Goal: Feedback & Contribution: Submit feedback/report problem

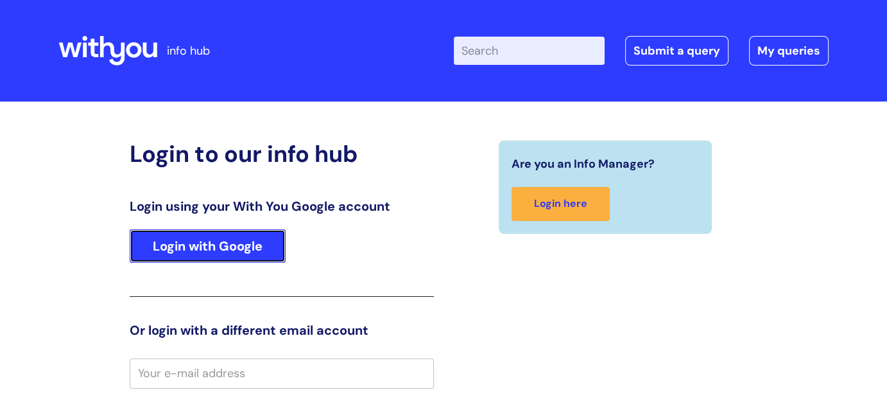
click at [209, 259] on link "Login with Google" at bounding box center [208, 245] width 156 height 33
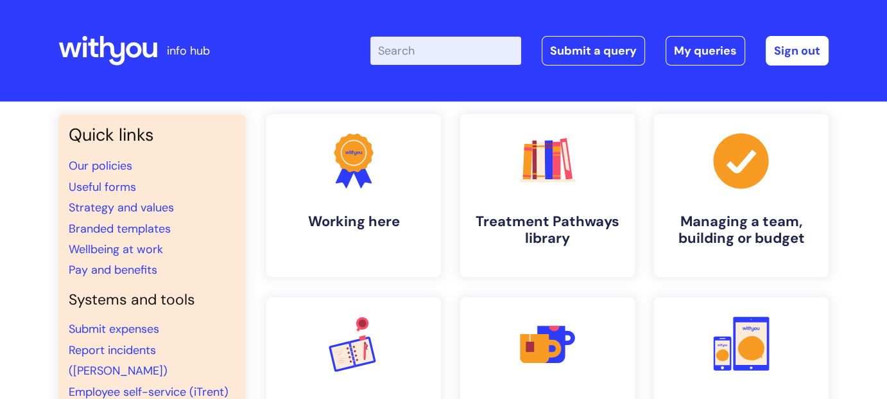
click at [440, 49] on input "Enter your search term here..." at bounding box center [445, 51] width 151 height 28
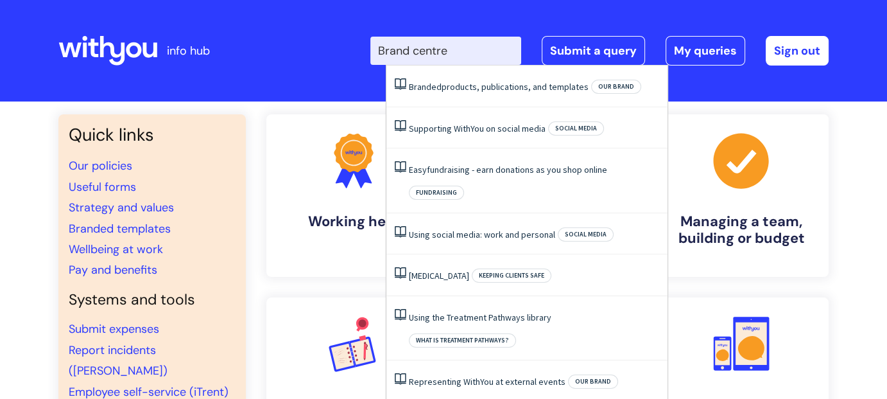
type input "Brand centre"
click button "Search" at bounding box center [0, 0] width 0 height 0
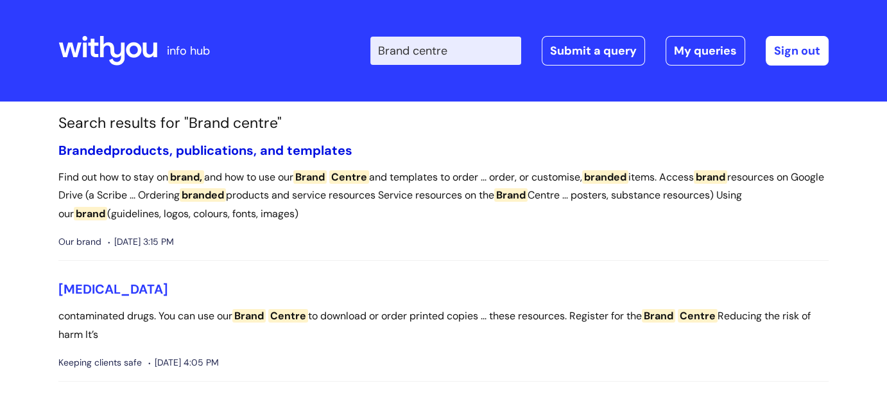
click at [214, 146] on link "Branded products, publications, and templates" at bounding box center [205, 150] width 294 height 17
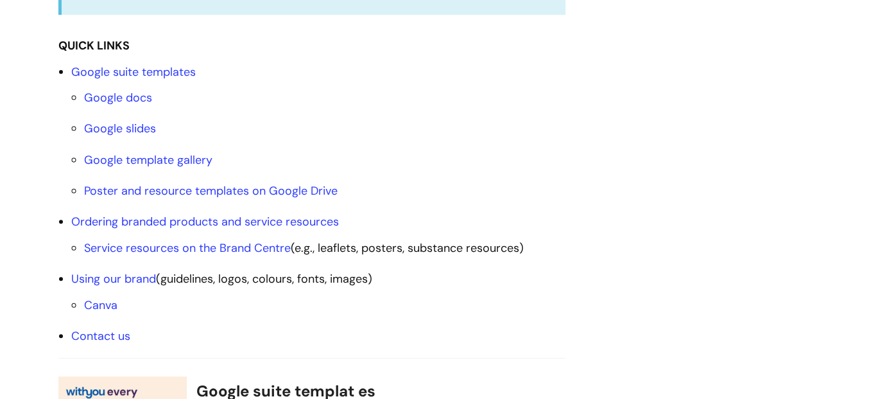
scroll to position [513, 0]
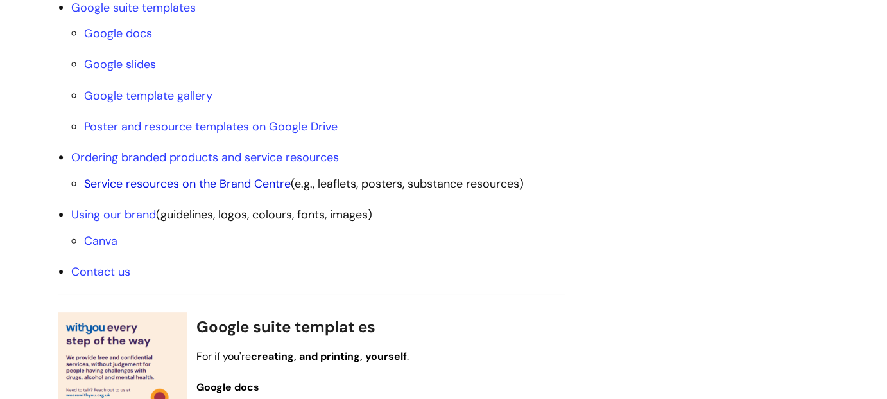
click at [267, 184] on link "Service resources on the Brand Centre" at bounding box center [187, 183] width 207 height 15
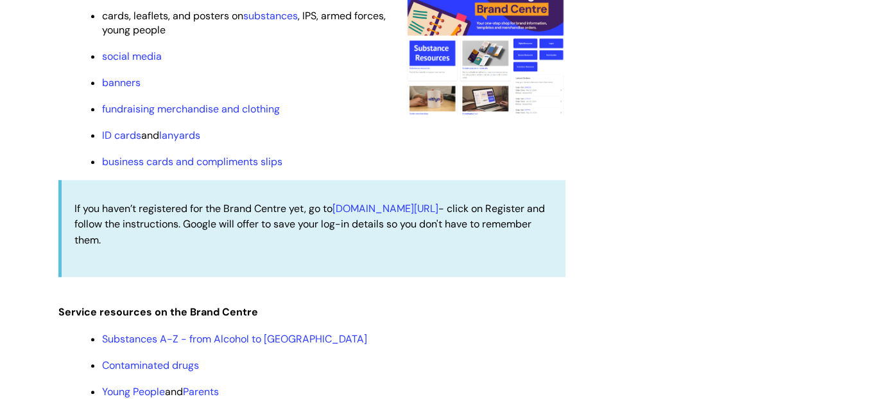
scroll to position [1238, 0]
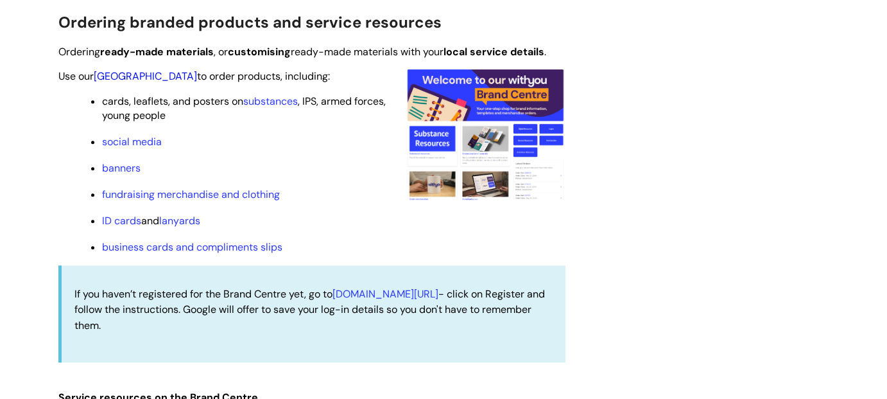
click at [139, 76] on link "[GEOGRAPHIC_DATA]" at bounding box center [145, 75] width 103 height 13
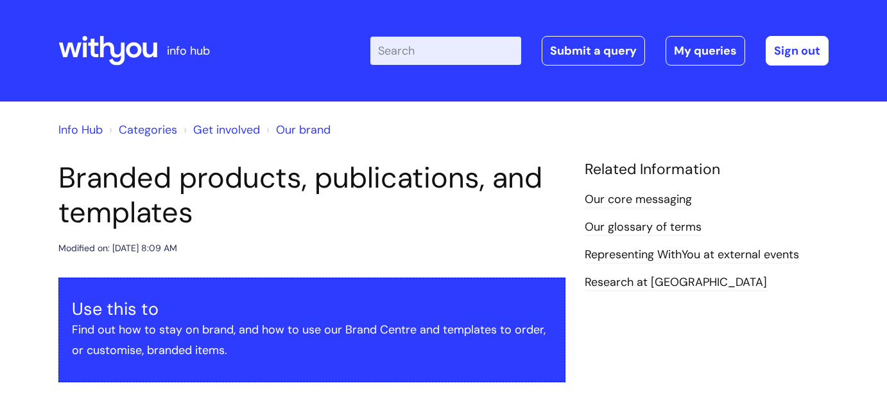
scroll to position [1238, 0]
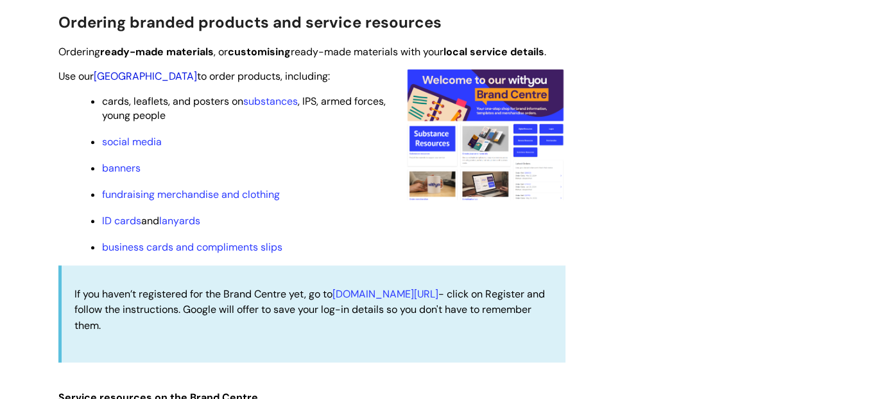
click at [121, 74] on link "[GEOGRAPHIC_DATA]" at bounding box center [145, 75] width 103 height 13
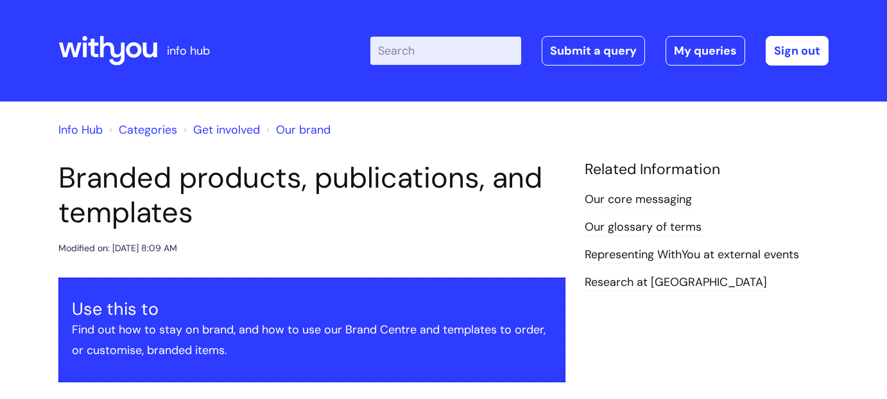
scroll to position [1238, 0]
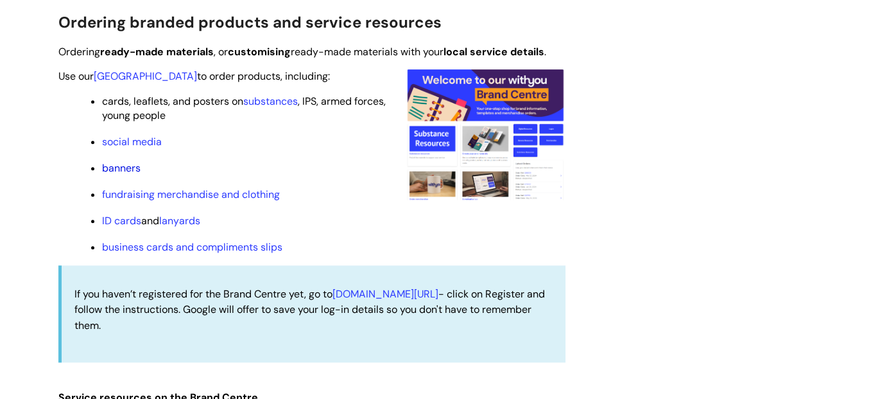
click at [135, 169] on link "banners" at bounding box center [121, 167] width 39 height 13
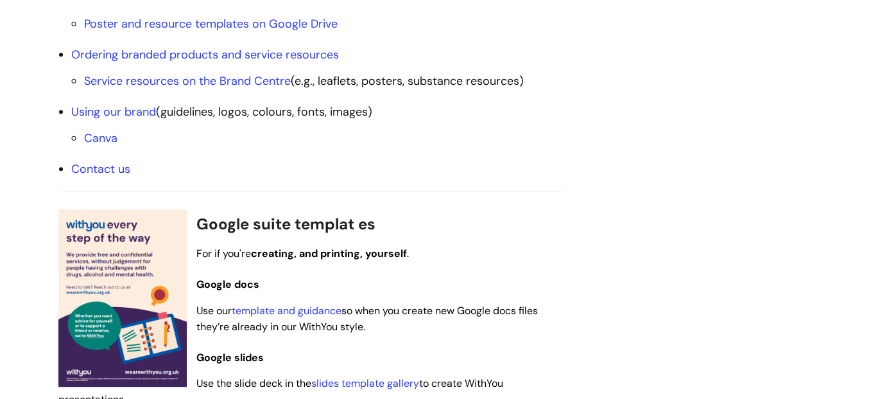
scroll to position [532, 0]
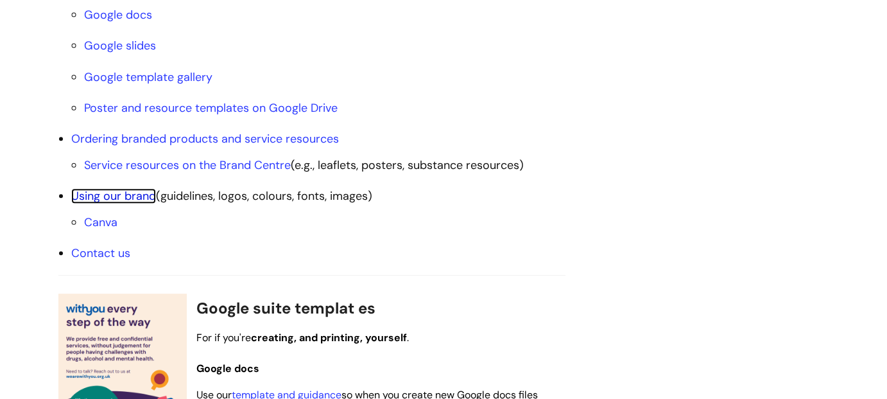
click at [121, 189] on link "Using our brand" at bounding box center [113, 195] width 85 height 15
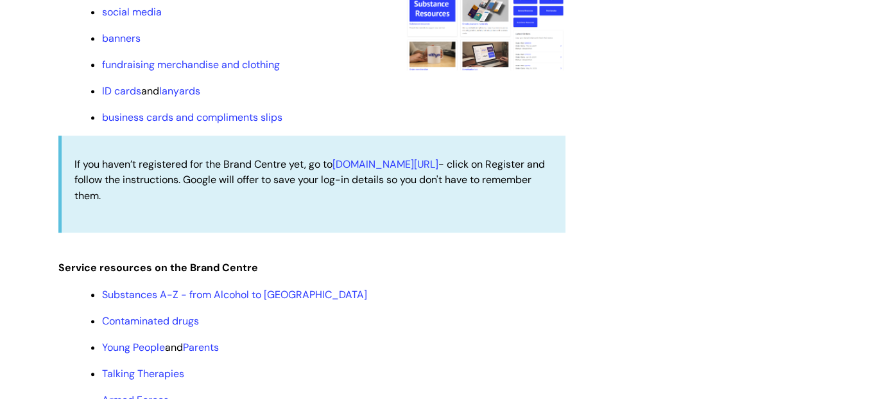
scroll to position [1200, 0]
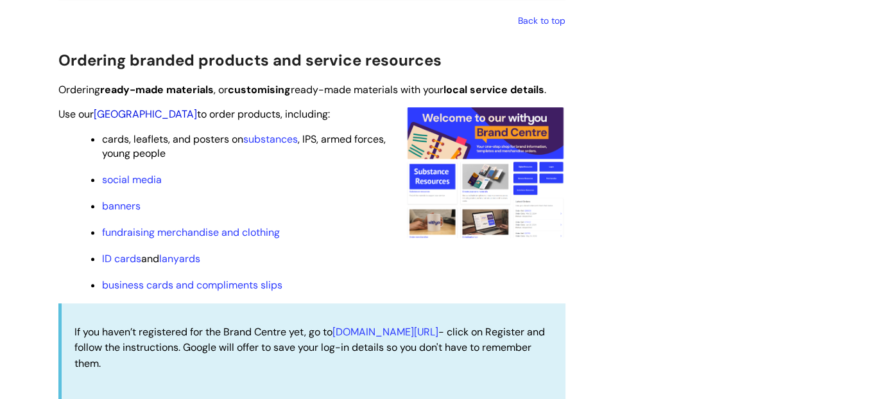
click at [116, 110] on link "Brand Centre" at bounding box center [145, 113] width 103 height 13
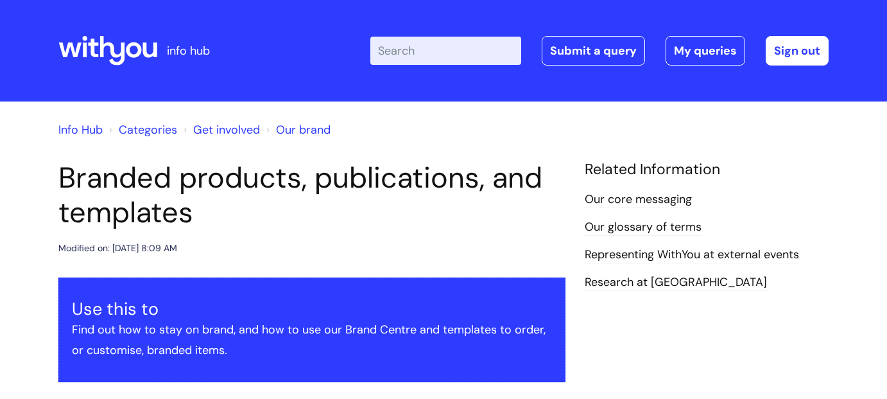
scroll to position [1200, 0]
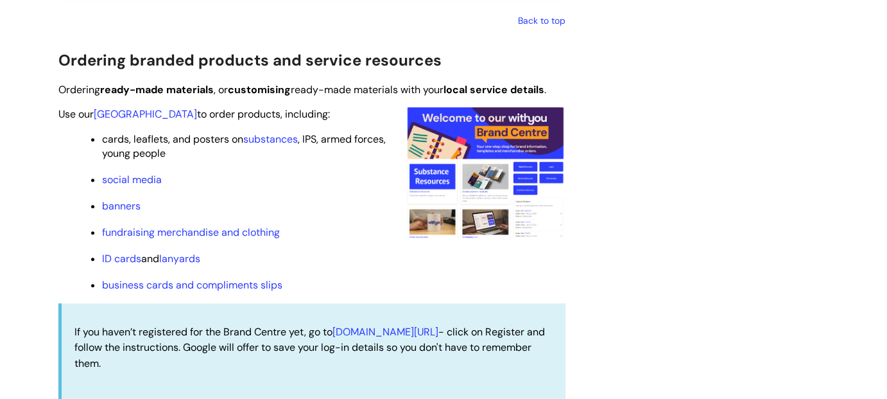
scroll to position [532, 0]
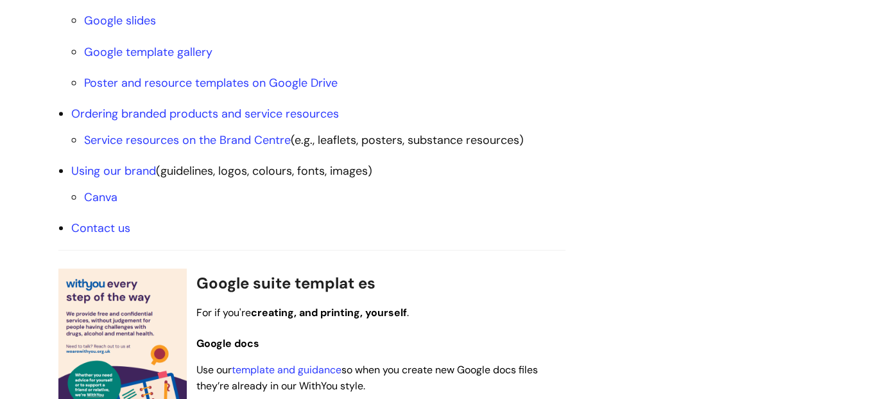
scroll to position [578, 0]
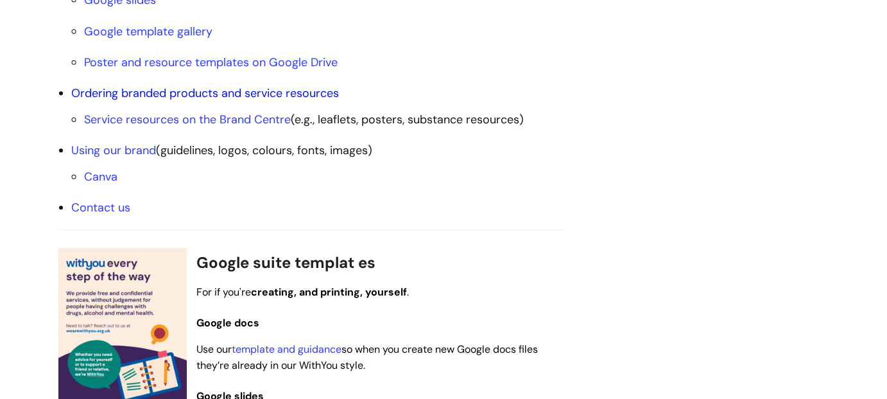
click at [268, 92] on link "Ordering branded products and service resources" at bounding box center [205, 92] width 268 height 15
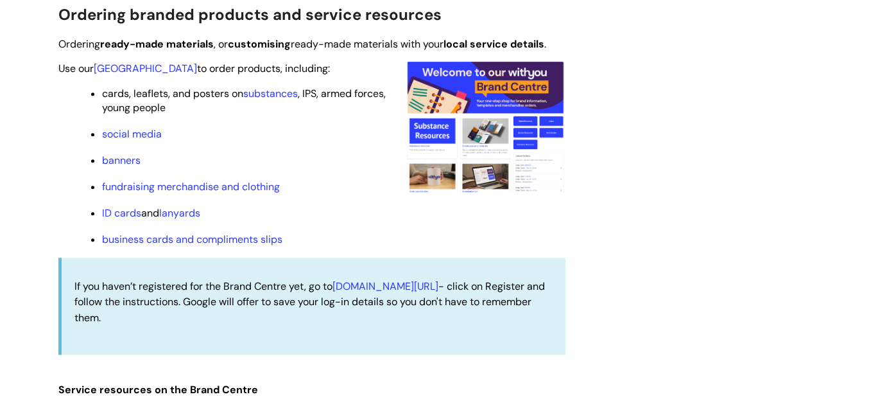
click at [450, 132] on img at bounding box center [485, 126] width 160 height 132
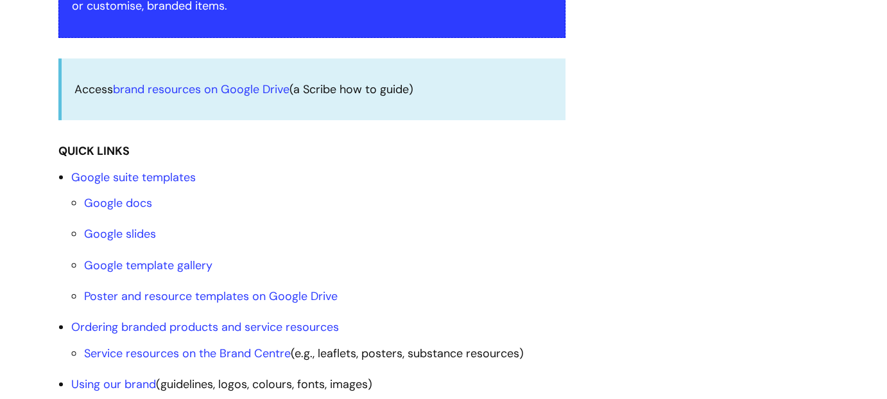
scroll to position [347, 0]
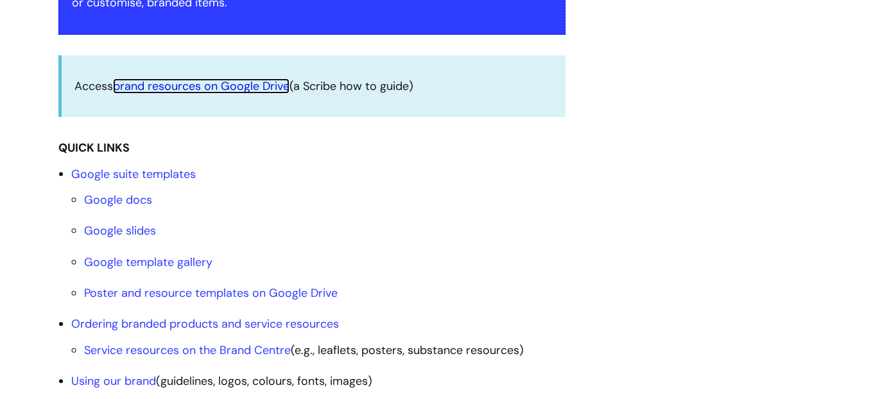
click at [216, 85] on link "brand resources on Google Drive" at bounding box center [201, 85] width 177 height 15
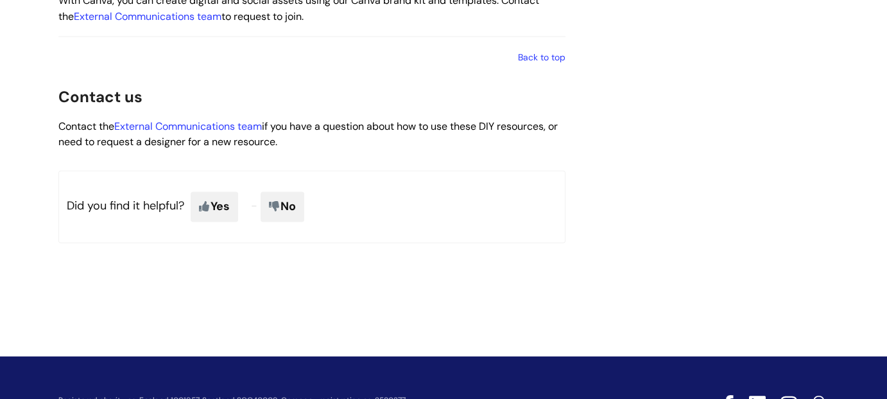
scroll to position [2269, 0]
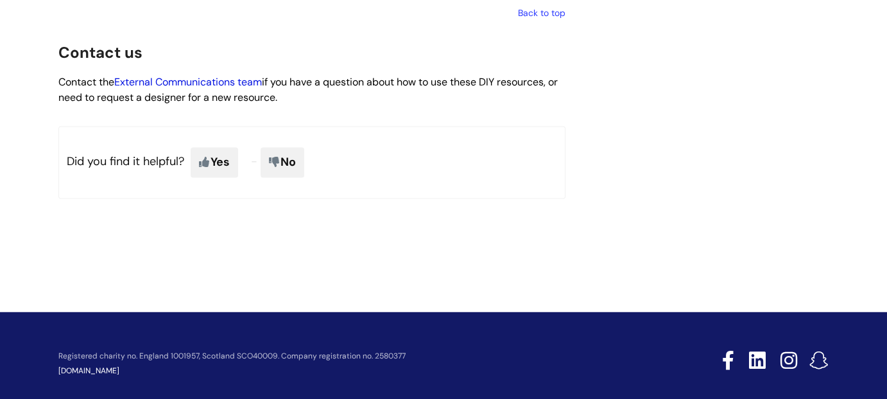
click at [219, 87] on link "External Communications team" at bounding box center [188, 81] width 148 height 13
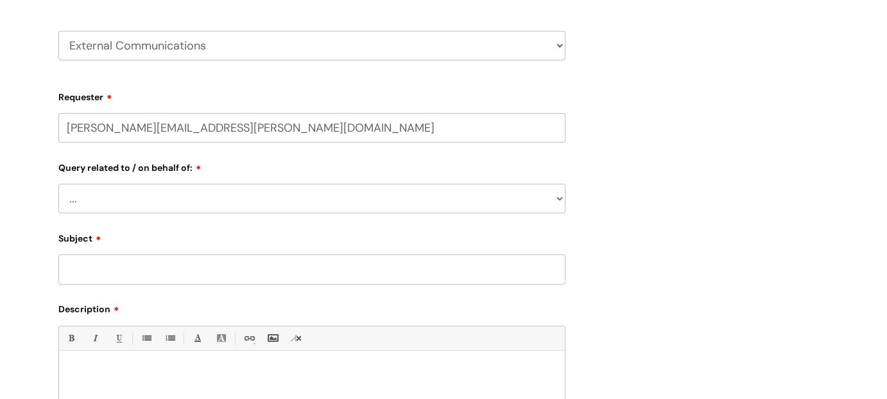
scroll to position [193, 0]
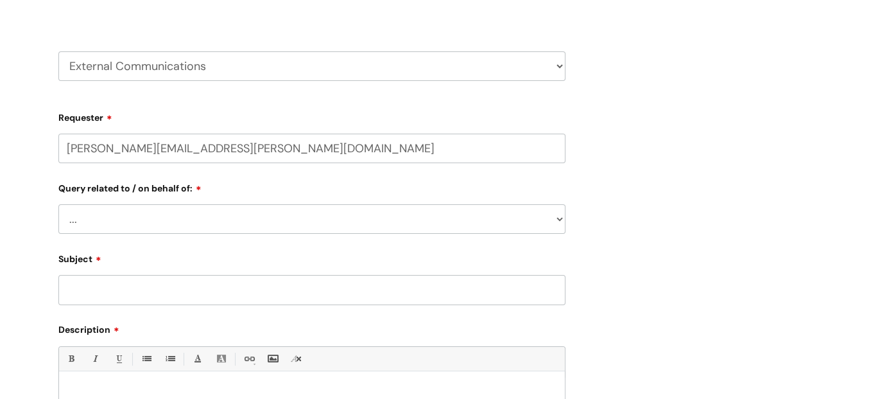
click at [556, 218] on select "... Brand or Brand Centre Website Queries (all regions) All Scottish Services I…" at bounding box center [311, 219] width 507 height 30
select select "Brand or Brand Centre"
click at [58, 204] on select "... Brand or Brand Centre Website Queries (all regions) All Scottish Services I…" at bounding box center [311, 219] width 507 height 30
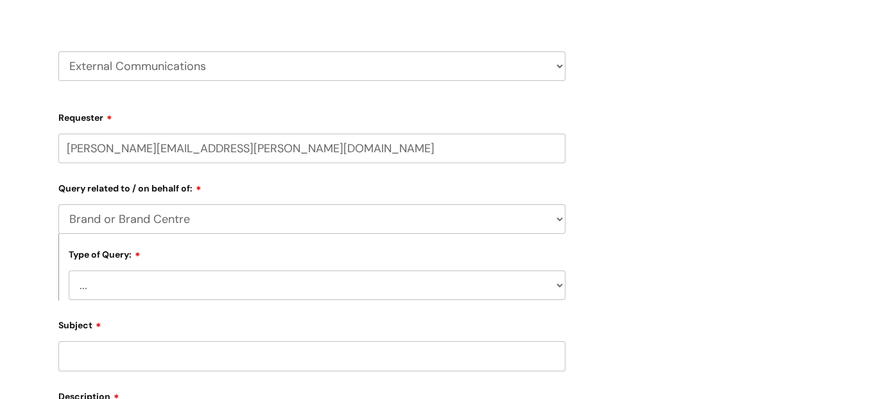
click at [562, 285] on select "... General enquiry" at bounding box center [317, 285] width 497 height 30
click at [300, 345] on input "Subject" at bounding box center [311, 356] width 507 height 30
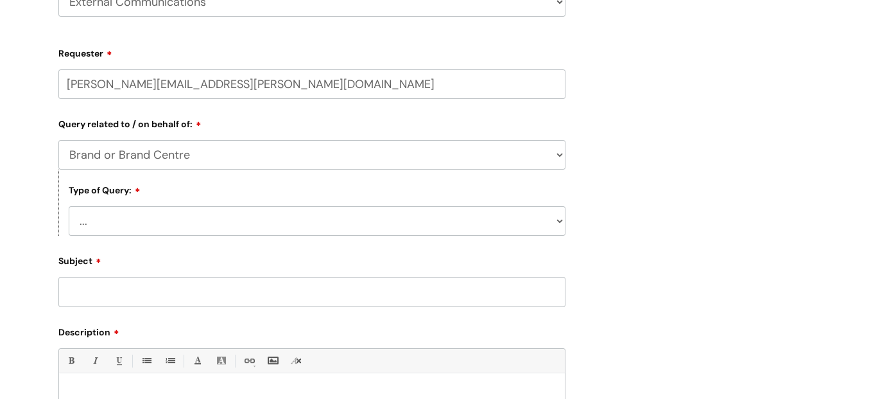
click at [555, 223] on select "... General enquiry" at bounding box center [317, 221] width 497 height 30
select select "General enquiry"
click at [69, 207] on select "... General enquiry" at bounding box center [317, 221] width 497 height 30
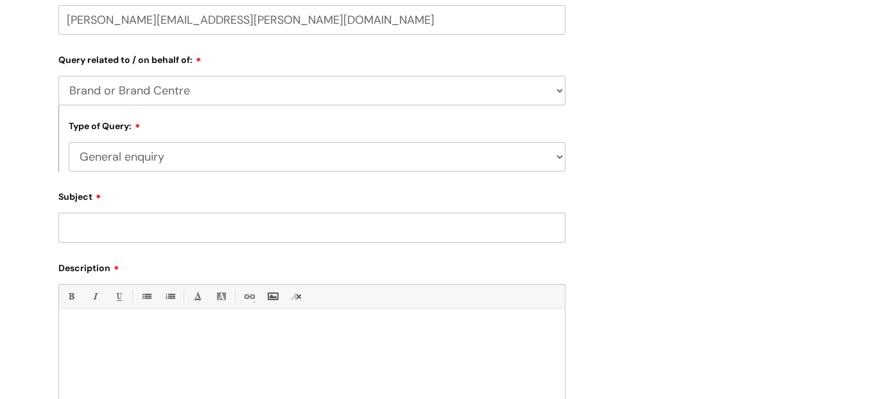
click at [245, 221] on input "Subject" at bounding box center [311, 227] width 507 height 30
type input "Access to brand centre and address on previously ordered banner"
click at [147, 328] on p at bounding box center [312, 331] width 487 height 12
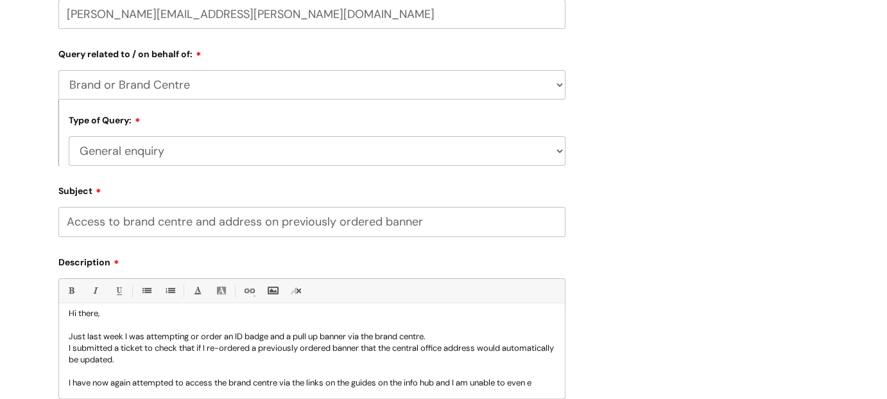
scroll to position [13, 0]
click at [301, 393] on p "I have now again attempted to access the brand centre via the links on the guid…" at bounding box center [312, 386] width 487 height 23
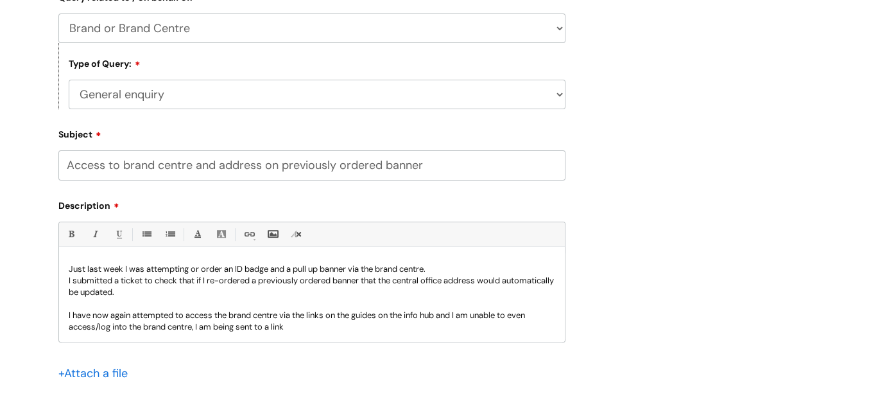
drag, startPoint x: 301, startPoint y: 393, endPoint x: 271, endPoint y: 390, distance: 29.6
click at [271, 391] on form "Requester jodie.lynes@wearewithyou.org.uk Company Cornwall YP Service WithYou C…" at bounding box center [311, 180] width 507 height 528
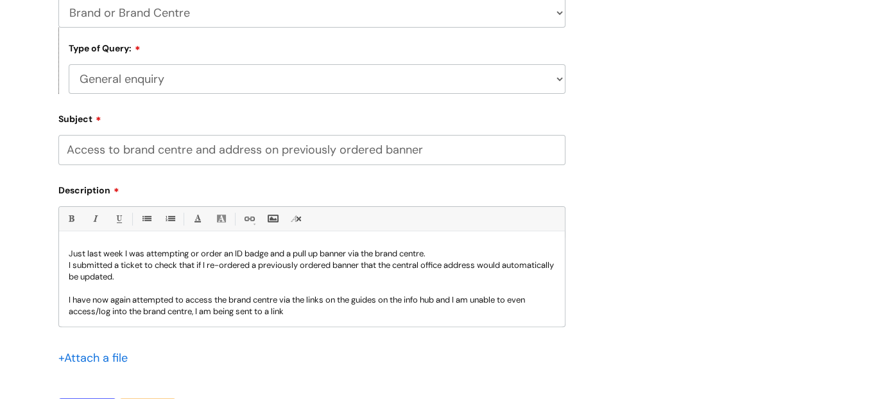
click at [314, 318] on div "Hi there, Just last week I was attempting or order an ID badge and a pull up ba…" at bounding box center [312, 281] width 506 height 89
click at [312, 314] on p "I have now again attempted to access the brand centre via the links on the guid…" at bounding box center [312, 305] width 487 height 23
click at [304, 313] on p "I have now again attempted to access the brand centre via the links on the guid…" at bounding box center [312, 305] width 487 height 23
drag, startPoint x: 299, startPoint y: 311, endPoint x: 278, endPoint y: 311, distance: 21.2
click at [278, 311] on p "I have now again attempted to access the brand centre via the links on the guid…" at bounding box center [312, 305] width 487 height 23
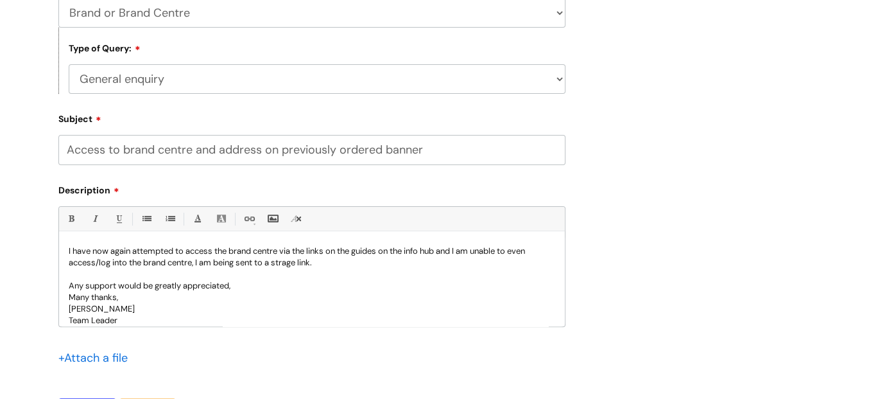
scroll to position [82, 0]
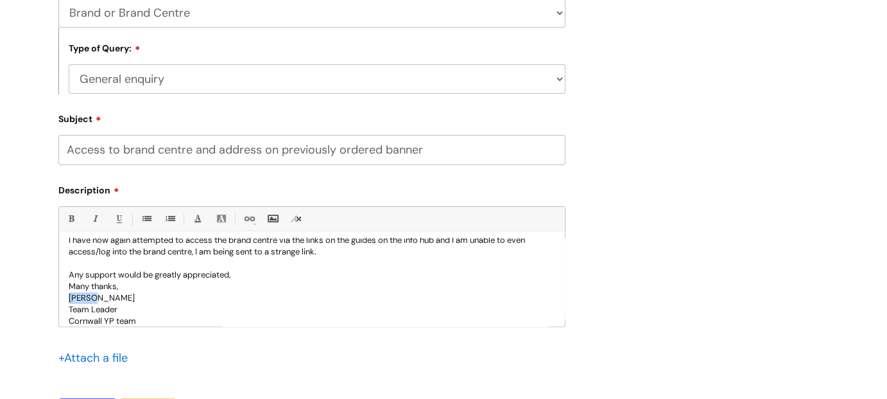
click at [366, 288] on div "Hi there, Just last week I was attempting or order an ID badge and a pull up ba…" at bounding box center [312, 281] width 506 height 89
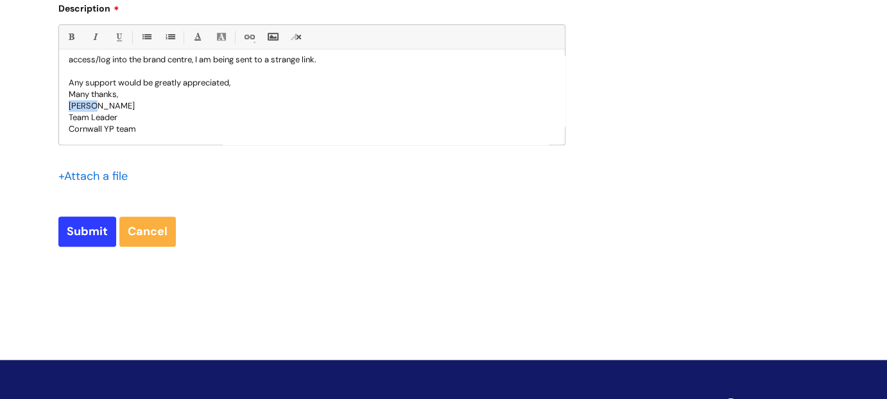
scroll to position [590, 0]
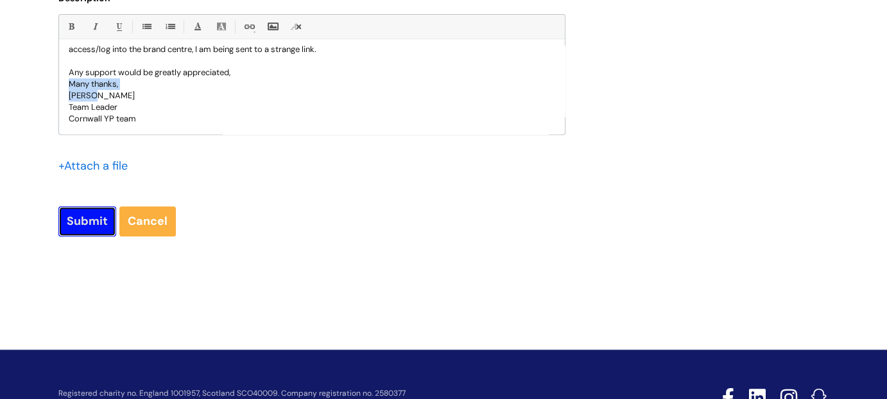
click at [89, 225] on input "Submit" at bounding box center [87, 221] width 58 height 30
type input "Please Wait..."
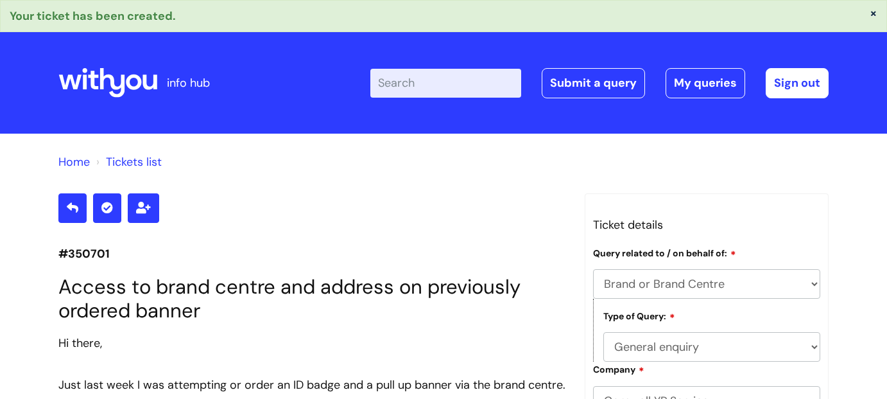
select select "Brand or Brand Centre"
select select "General enquiry"
